Goal: Task Accomplishment & Management: Use online tool/utility

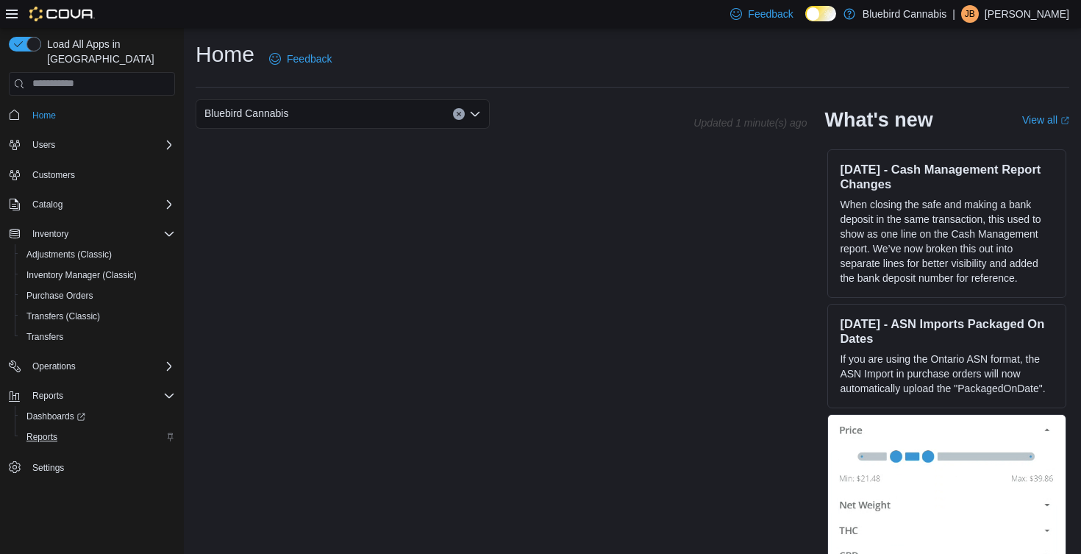
click at [55, 431] on span "Reports" at bounding box center [41, 437] width 31 height 12
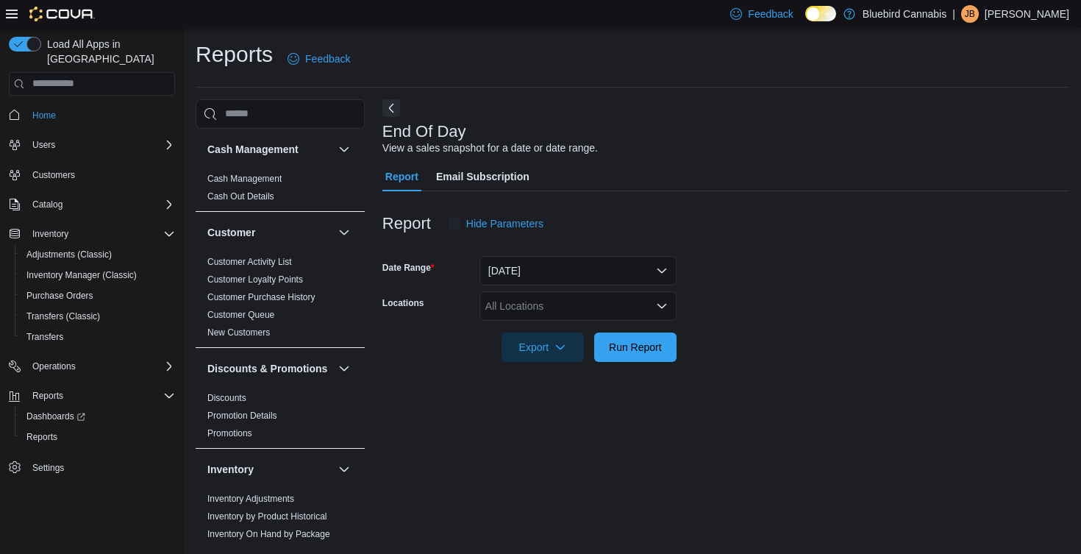
scroll to position [1, 0]
click at [598, 305] on div "All Locations" at bounding box center [577, 304] width 197 height 29
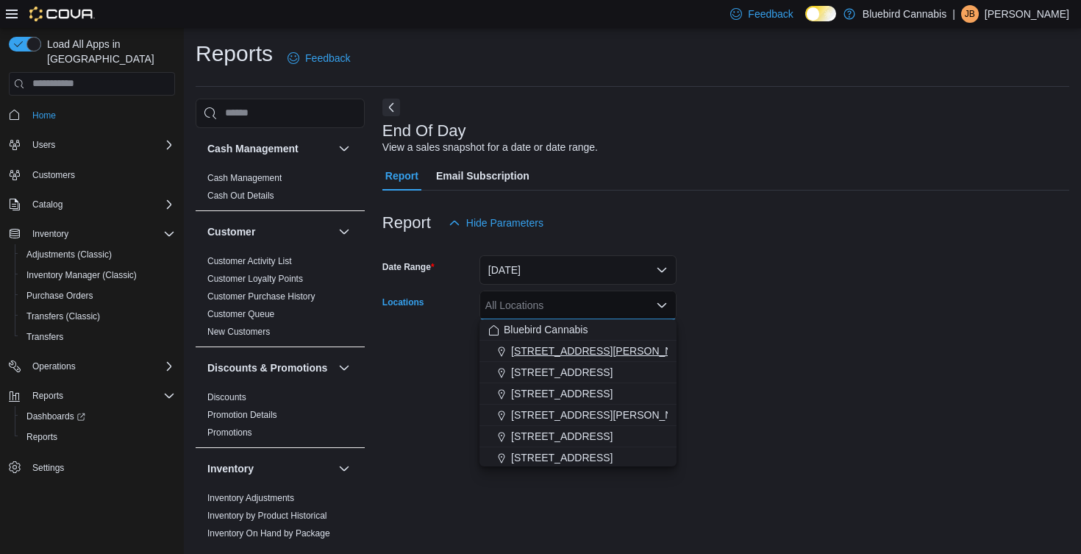
click at [569, 346] on span "[STREET_ADDRESS][PERSON_NAME]" at bounding box center [604, 350] width 187 height 15
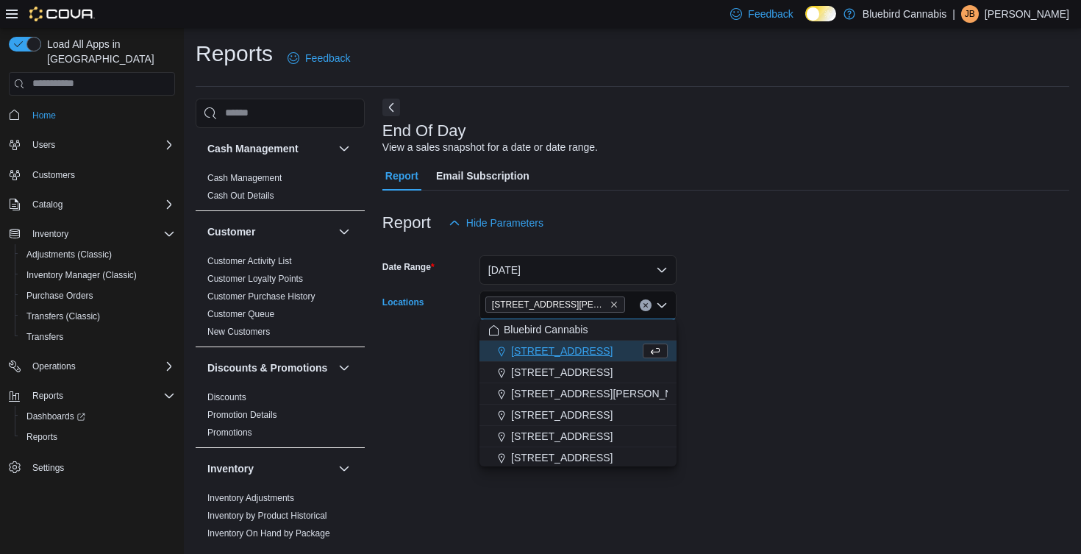
click at [701, 350] on form "Date Range Today Locations 1356 Clyde Ave. Combo box. Selected. 1356 Clyde Ave.…" at bounding box center [725, 300] width 687 height 124
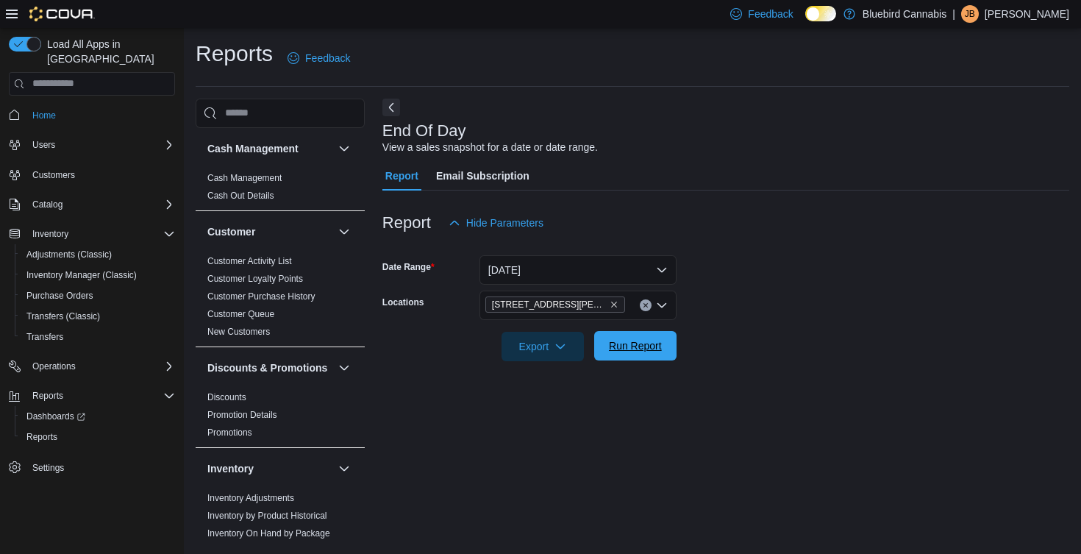
click at [647, 341] on span "Run Report" at bounding box center [635, 345] width 53 height 15
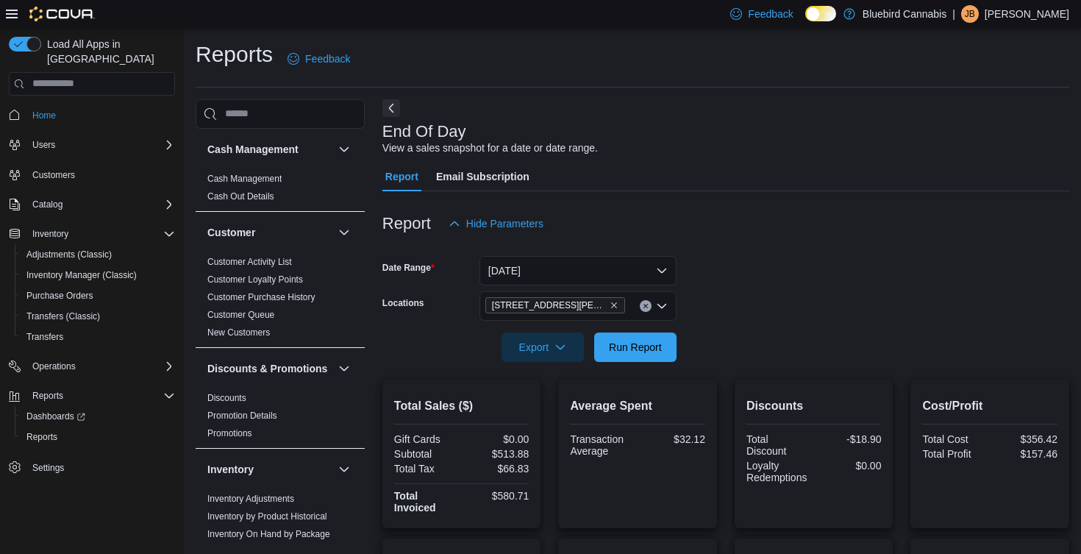
click at [626, 278] on button "[DATE]" at bounding box center [577, 270] width 197 height 29
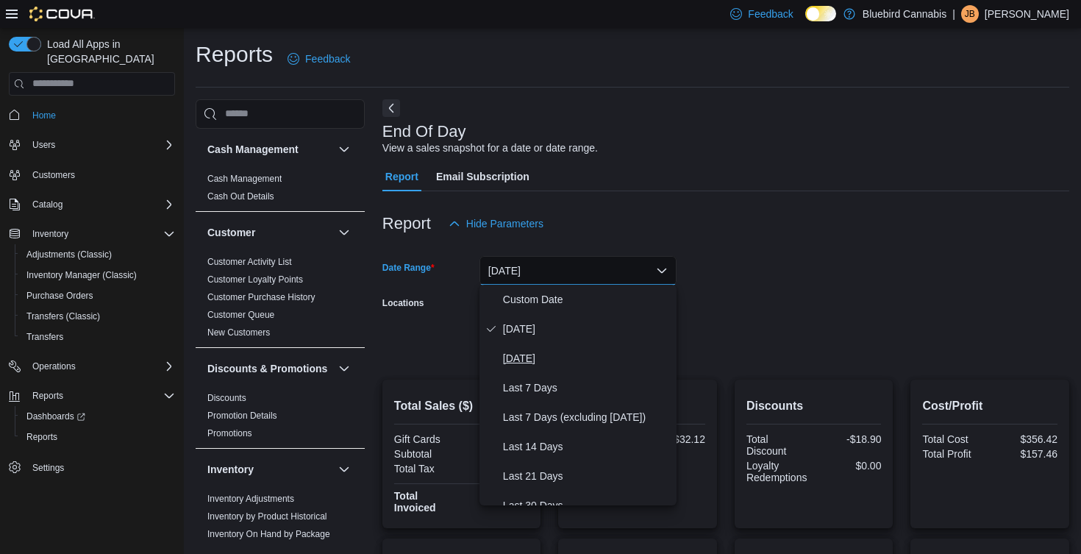
click at [566, 362] on span "Yesterday" at bounding box center [587, 358] width 168 height 18
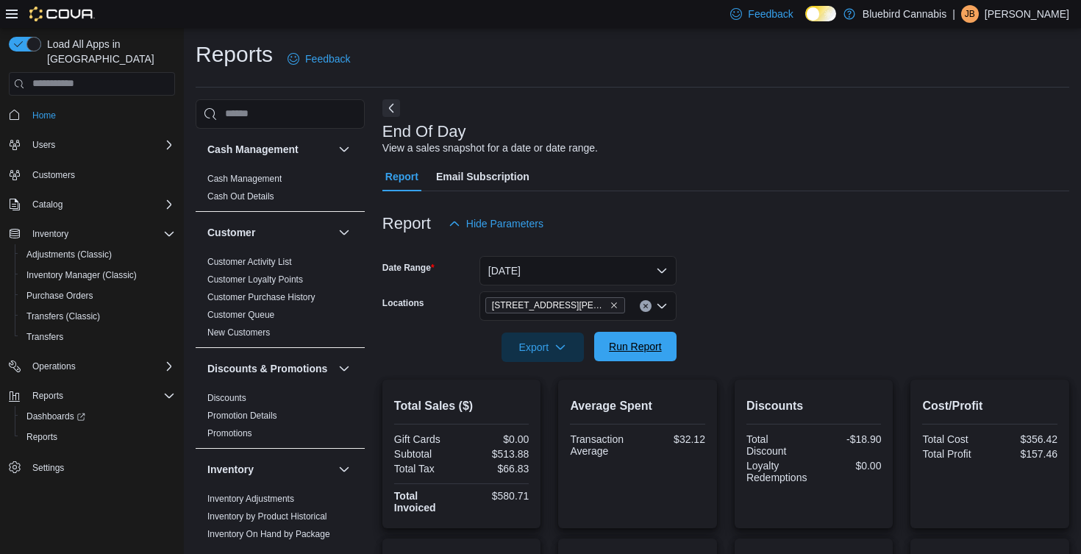
click at [626, 346] on span "Run Report" at bounding box center [635, 346] width 53 height 15
click at [632, 271] on button "Yesterday" at bounding box center [577, 270] width 197 height 29
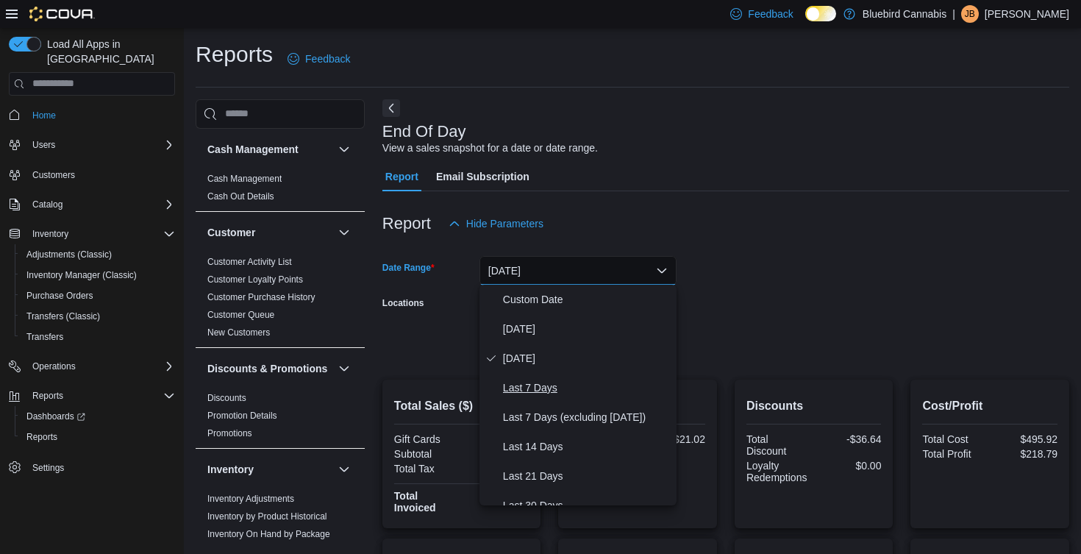
click at [569, 392] on span "Last 7 Days" at bounding box center [587, 388] width 168 height 18
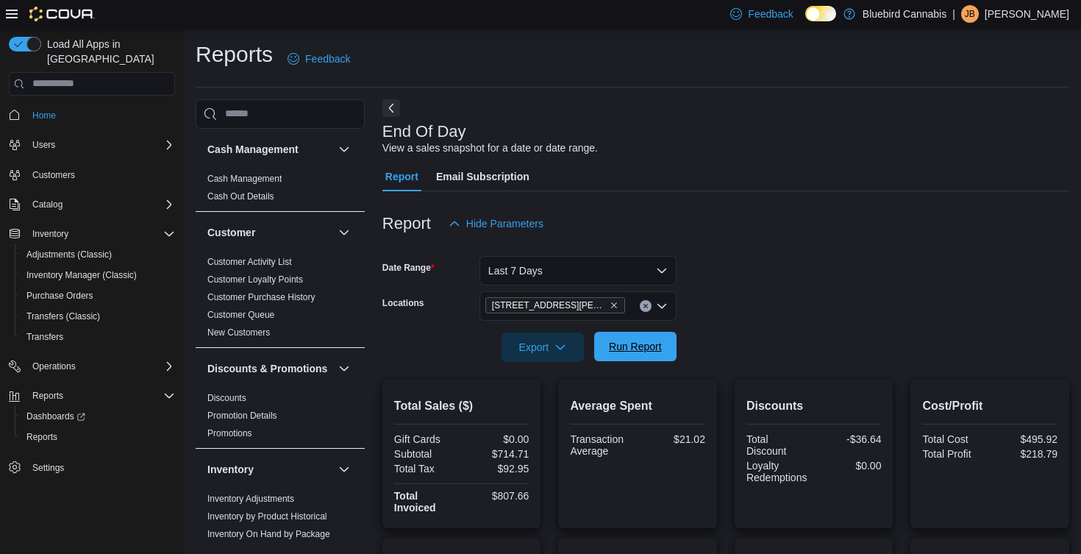
click at [619, 357] on span "Run Report" at bounding box center [635, 346] width 65 height 29
click at [66, 328] on link "Transfers" at bounding box center [45, 337] width 49 height 18
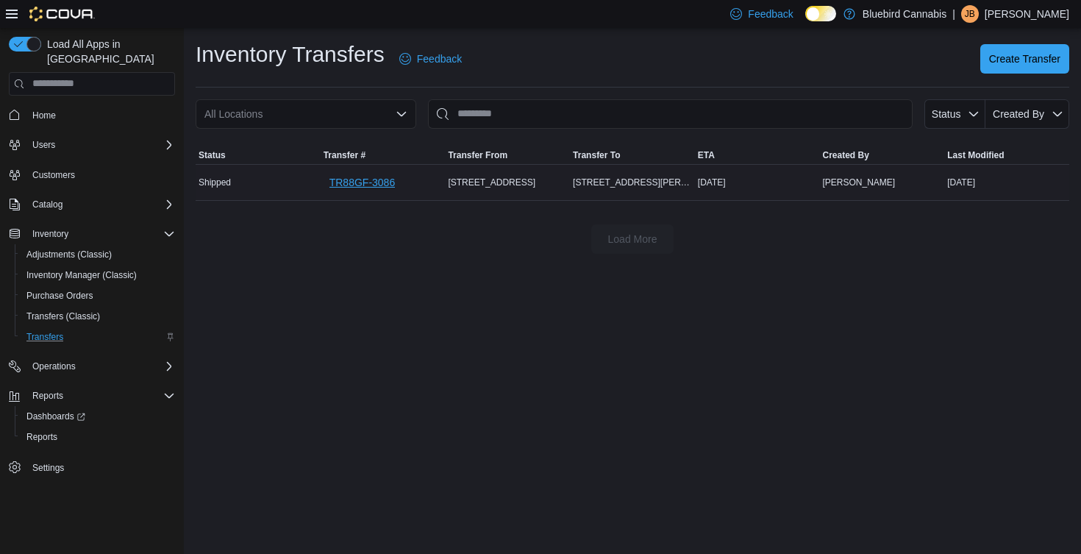
click at [341, 178] on span "TR88GF-3086" at bounding box center [361, 182] width 65 height 15
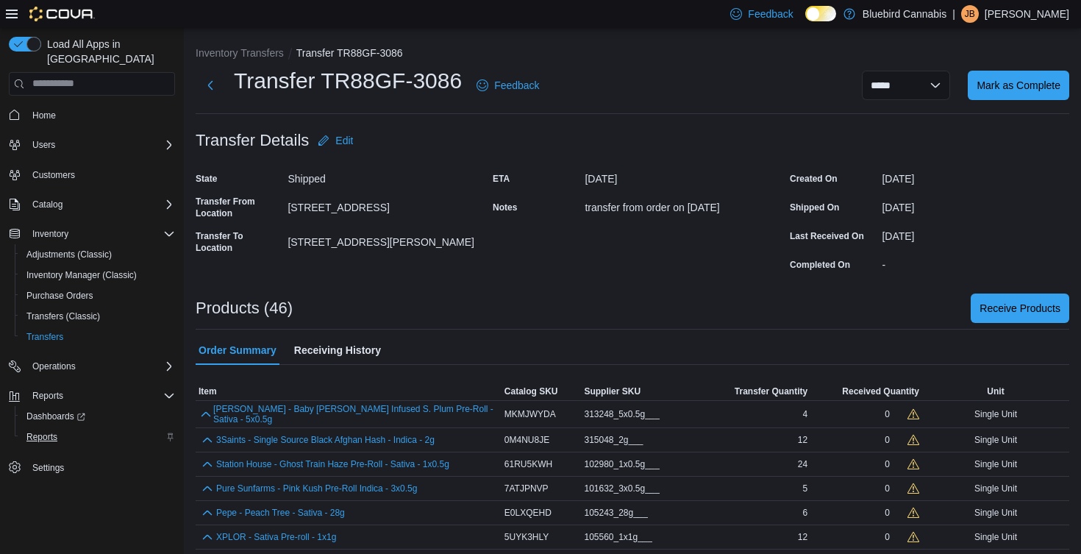
click at [50, 431] on span "Reports" at bounding box center [41, 437] width 31 height 12
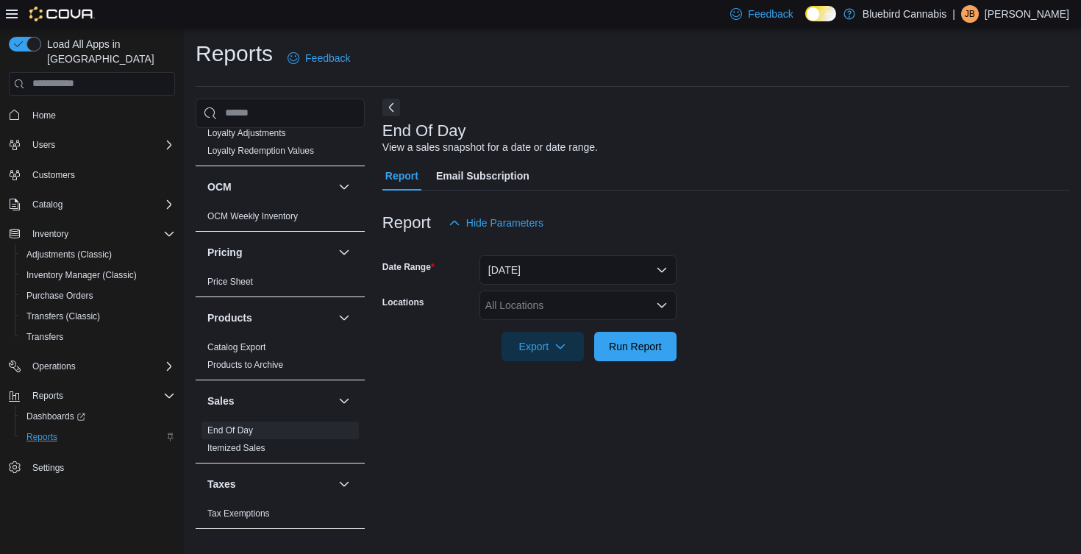
scroll to position [607, 0]
click at [516, 301] on div "All Locations" at bounding box center [577, 304] width 197 height 29
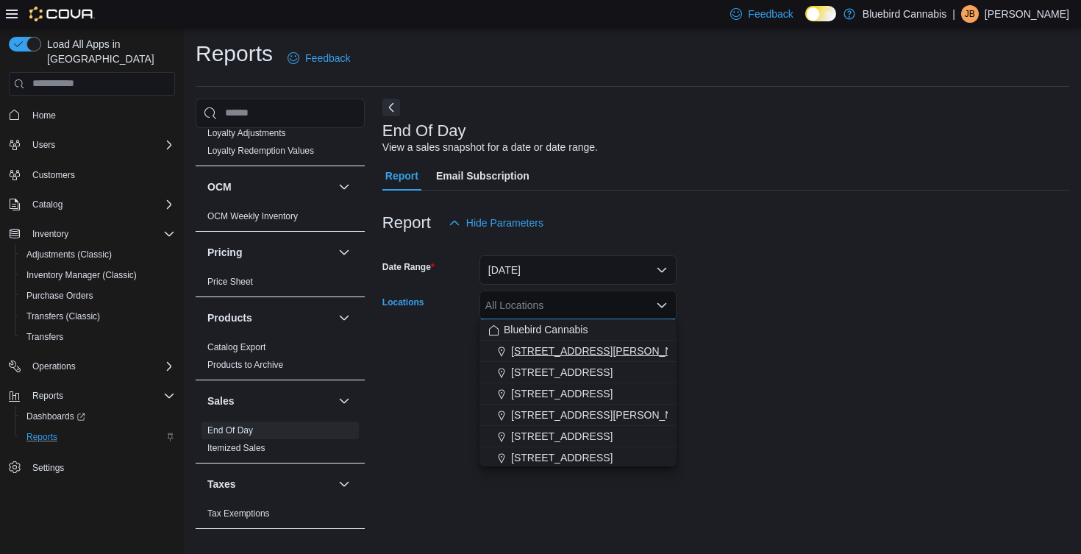
click at [533, 346] on span "[STREET_ADDRESS][PERSON_NAME]" at bounding box center [604, 350] width 187 height 15
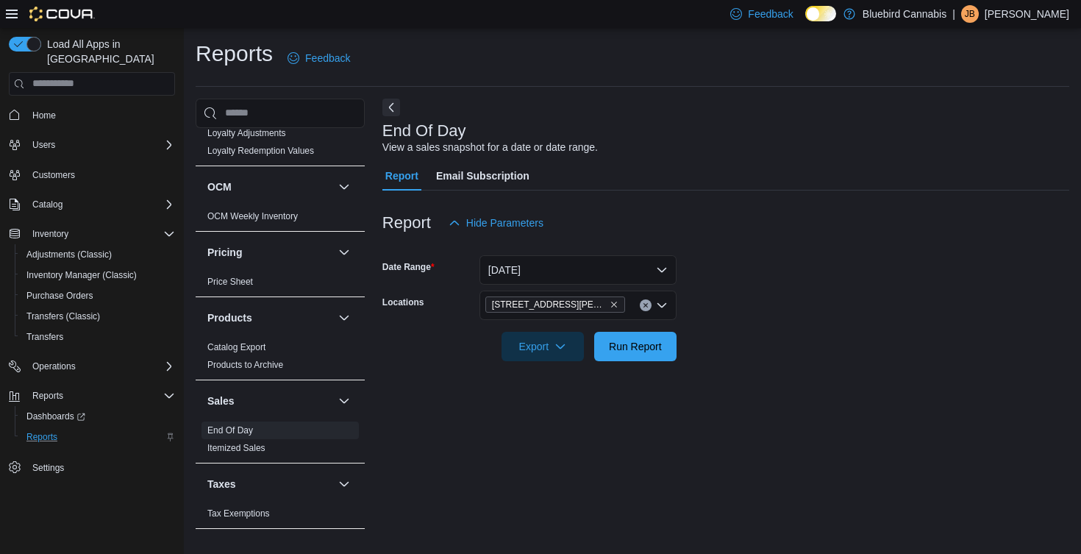
click at [720, 320] on div at bounding box center [725, 326] width 687 height 12
click at [640, 346] on span "Run Report" at bounding box center [635, 345] width 53 height 15
